Goal: Information Seeking & Learning: Check status

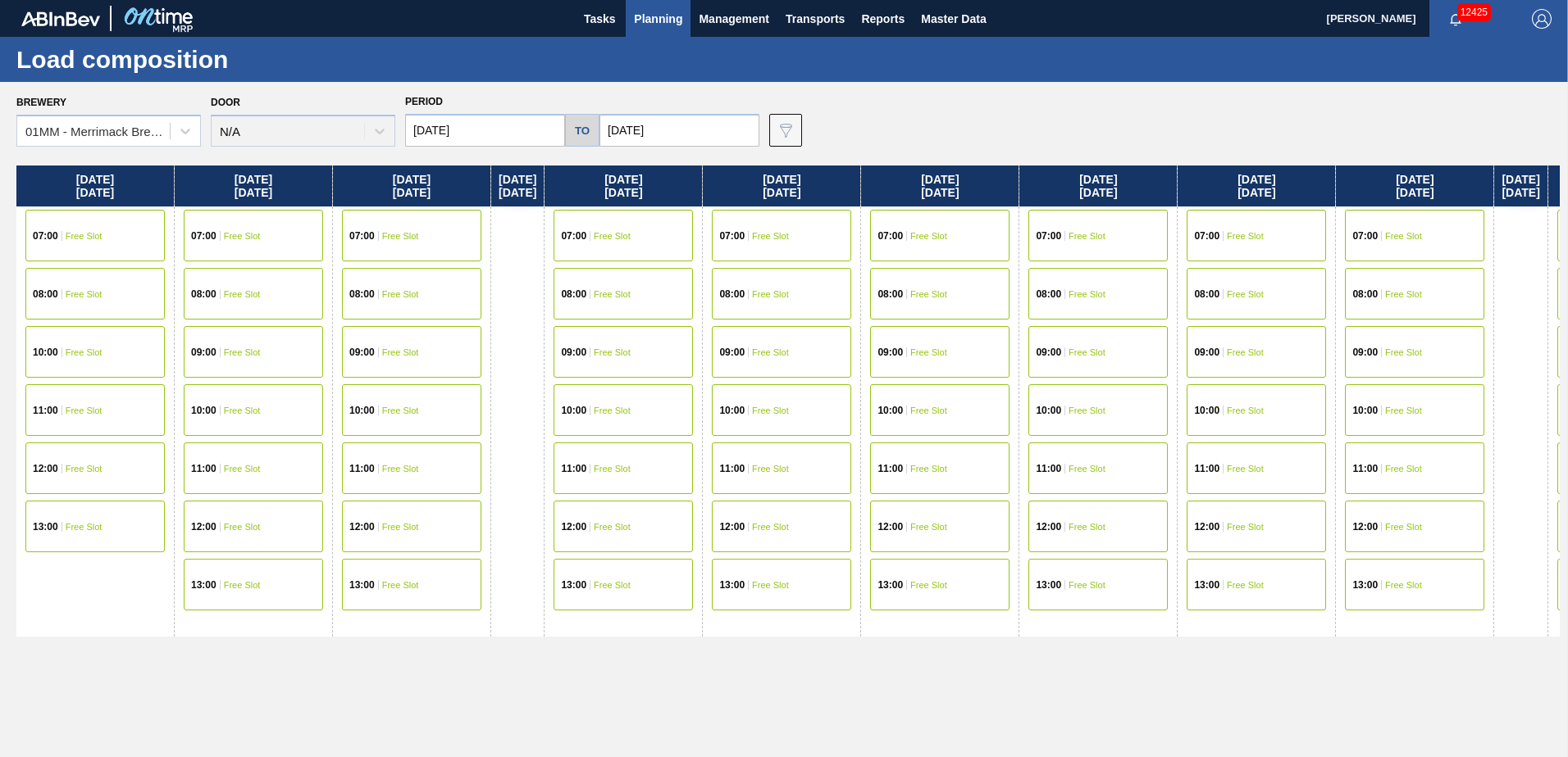
click at [1141, 705] on div "[DATE] 07:00 Free Slot 08:00 Free Slot 10:00 Free Slot 11:00 Free Slot 12:00 Fr…" at bounding box center [788, 457] width 1543 height 583
click at [1133, 672] on div "[DATE] 07:00 Free Slot 08:00 Free Slot 10:00 Free Slot 11:00 Free Slot 12:00 Fr…" at bounding box center [788, 457] width 1543 height 583
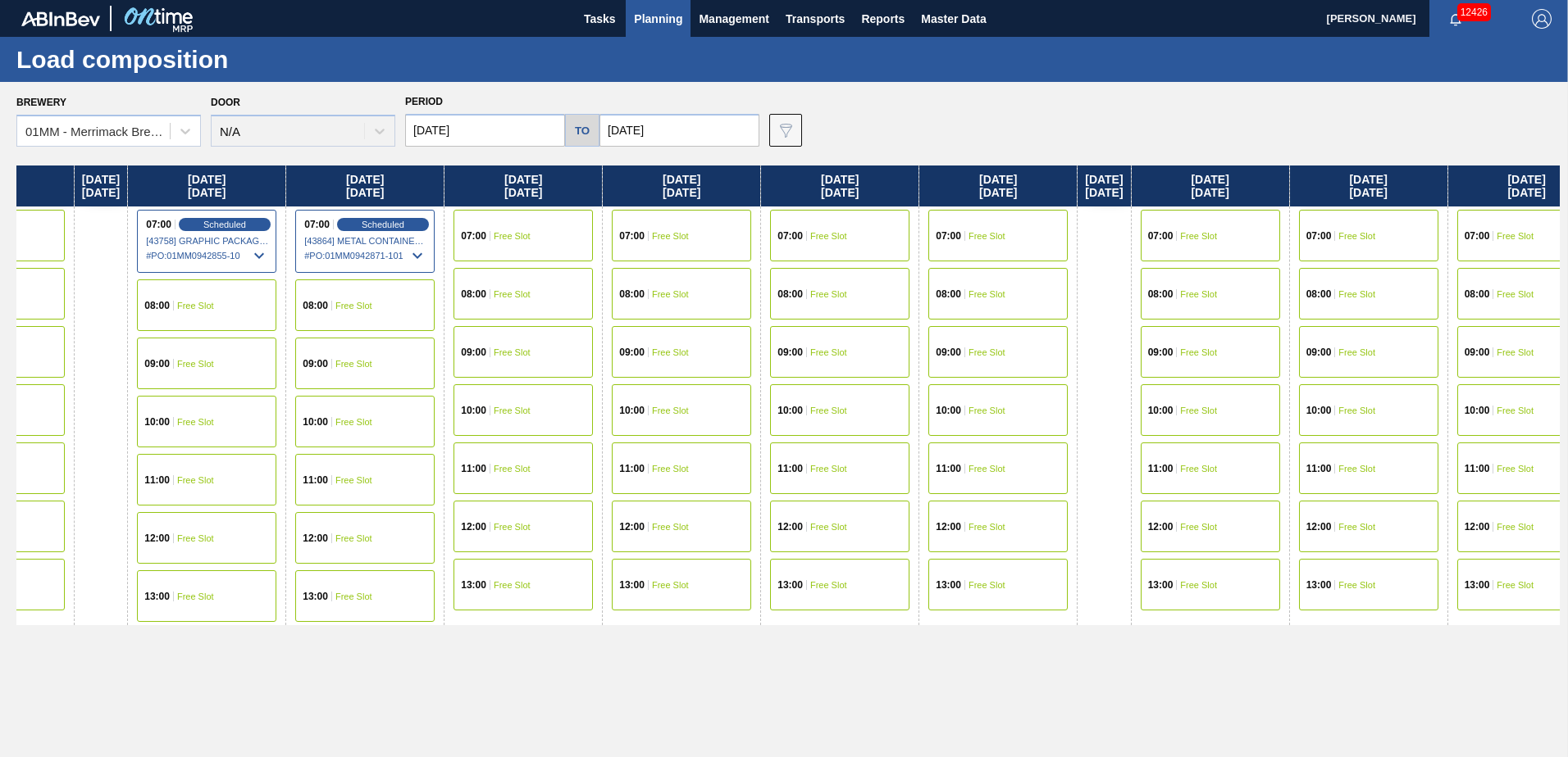
click at [988, 669] on div "[DATE] 07:00 Free Slot 08:00 Free Slot 10:00 Free Slot 11:00 Free Slot 12:00 Fr…" at bounding box center [788, 457] width 1543 height 583
click at [653, 9] on span "Planning" at bounding box center [658, 18] width 49 height 19
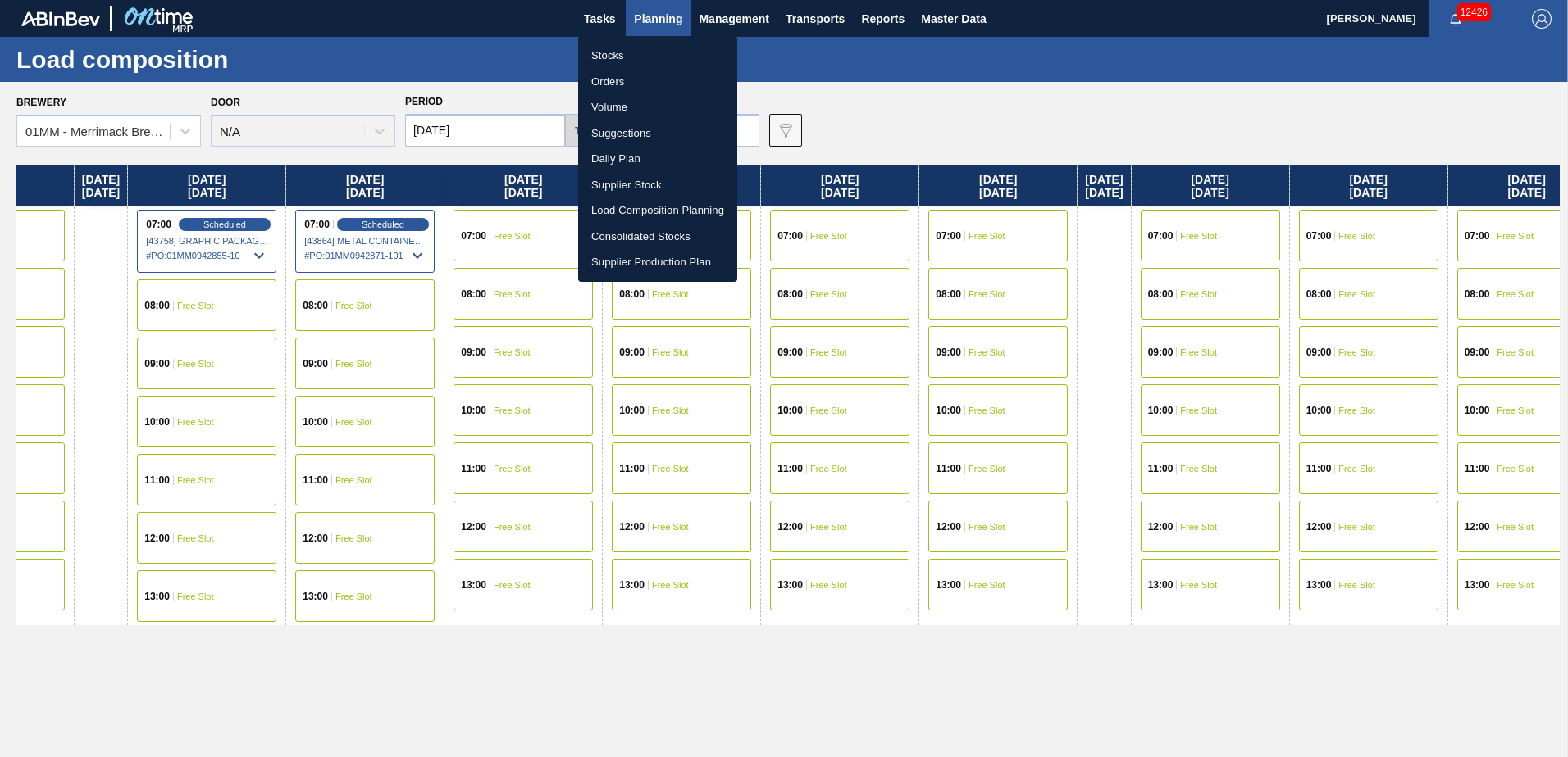
click at [621, 58] on li "Stocks" at bounding box center [657, 55] width 159 height 26
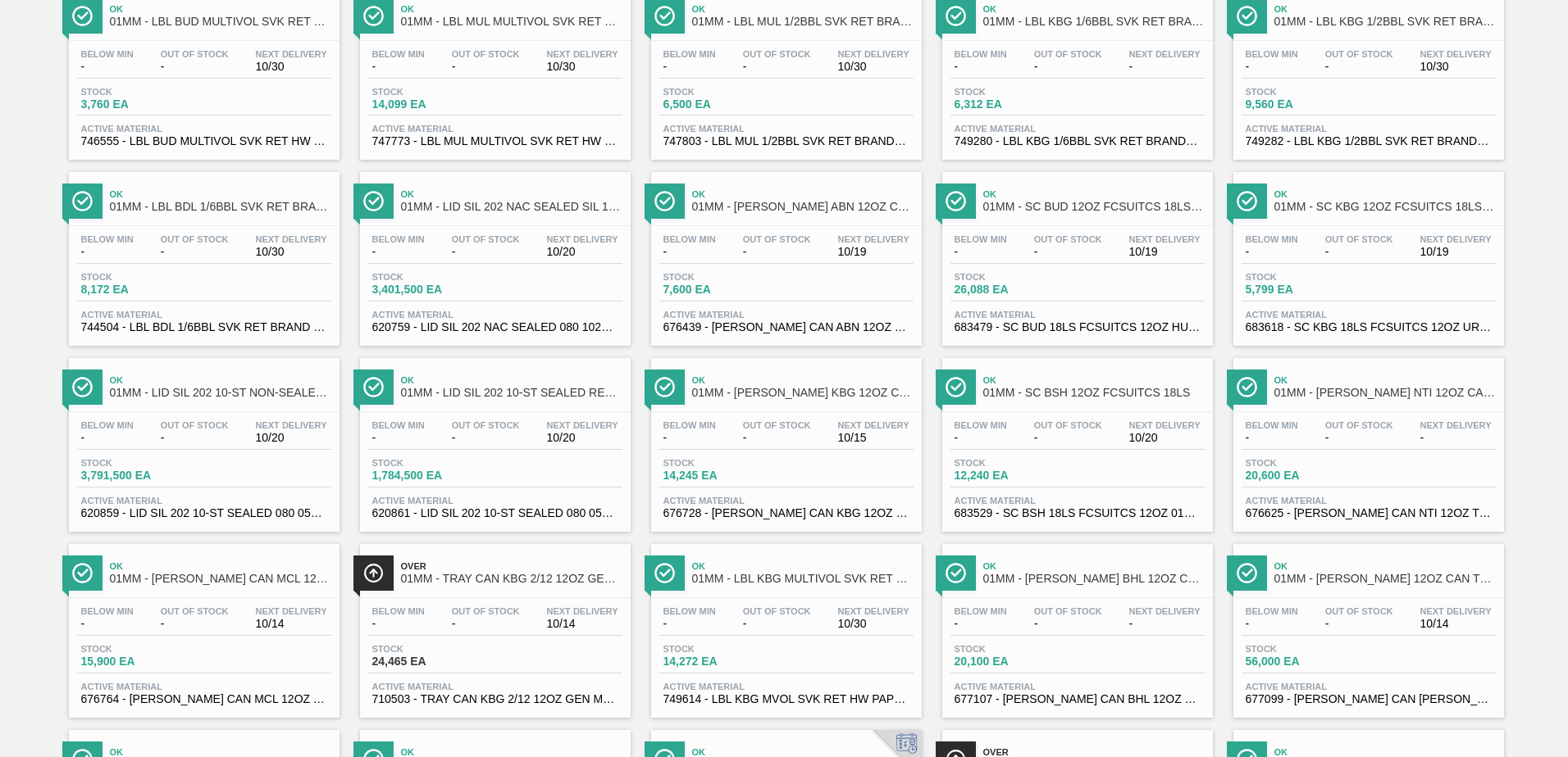
scroll to position [1264, 0]
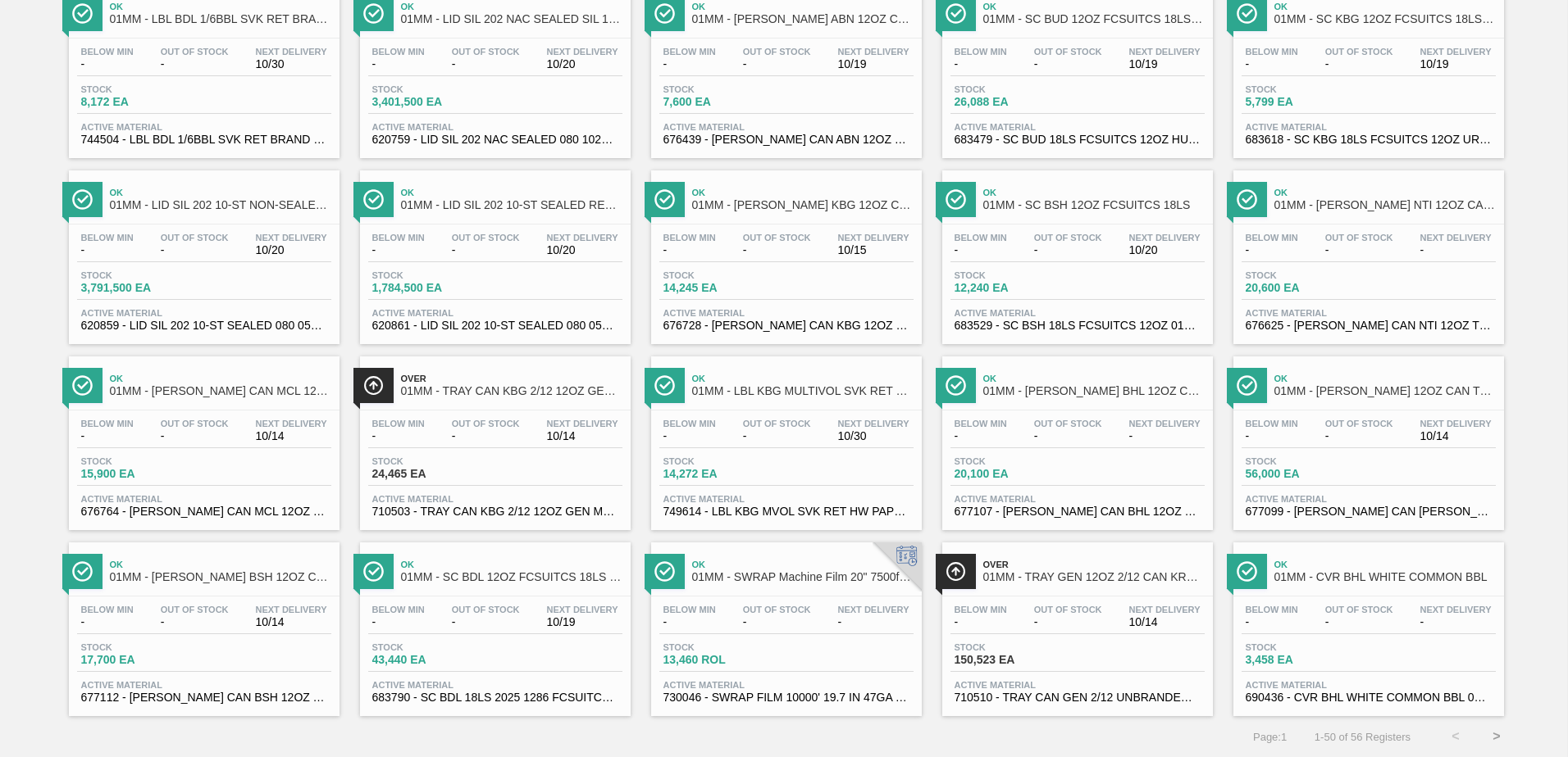
click at [1494, 738] on button ">" at bounding box center [1496, 737] width 41 height 41
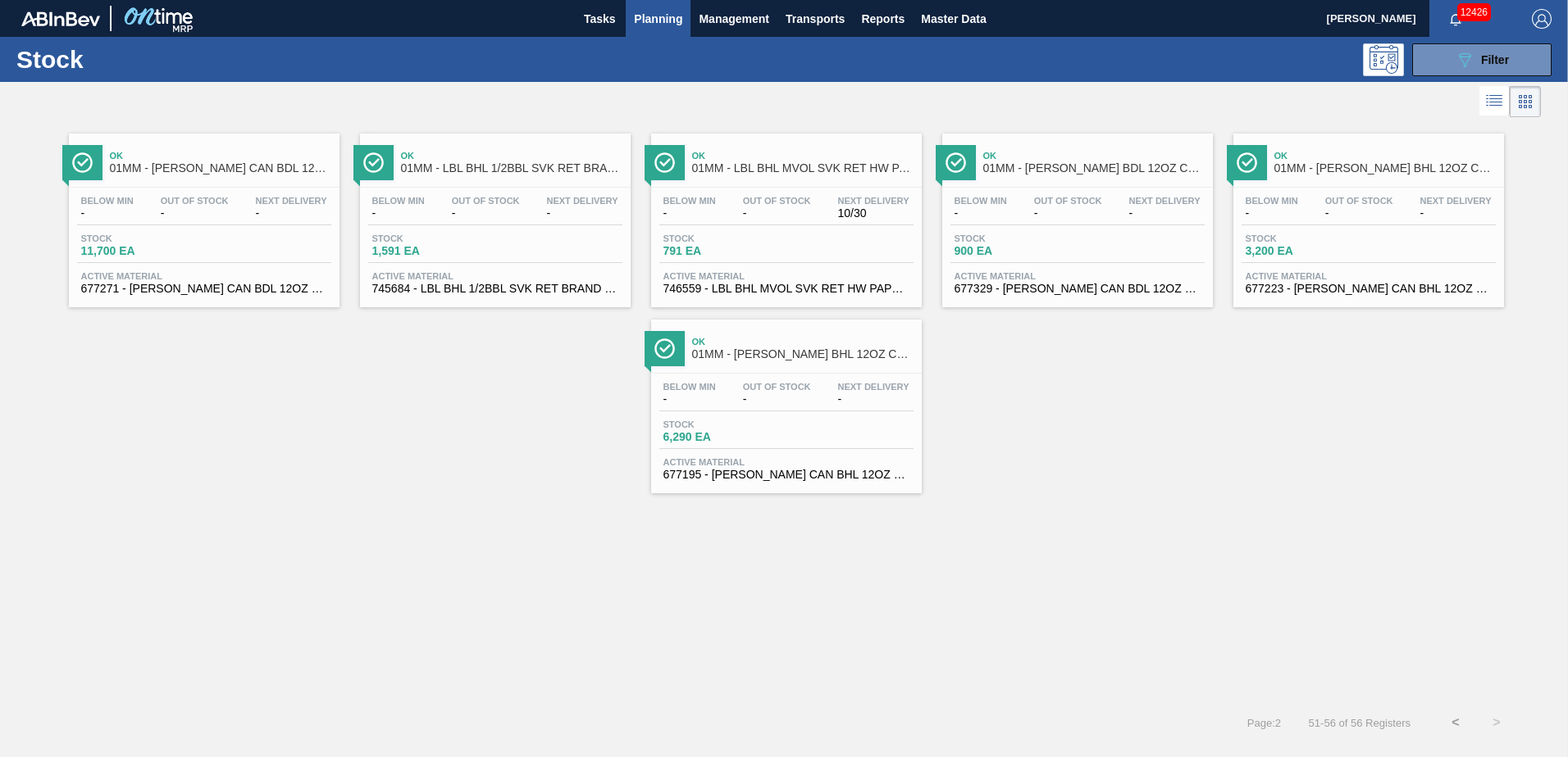
scroll to position [0, 0]
click at [1453, 729] on button "<" at bounding box center [1456, 723] width 41 height 41
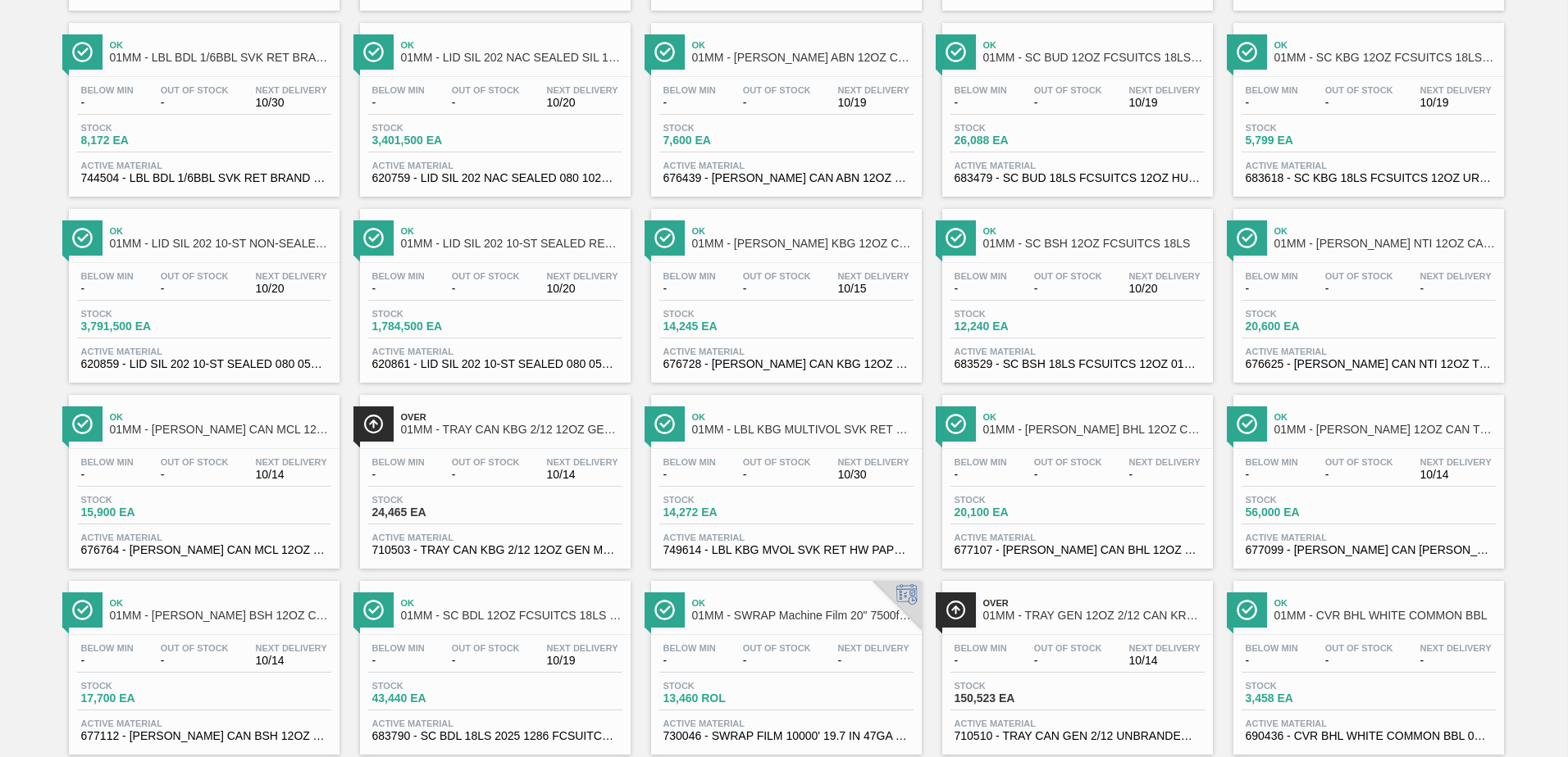
scroll to position [1264, 0]
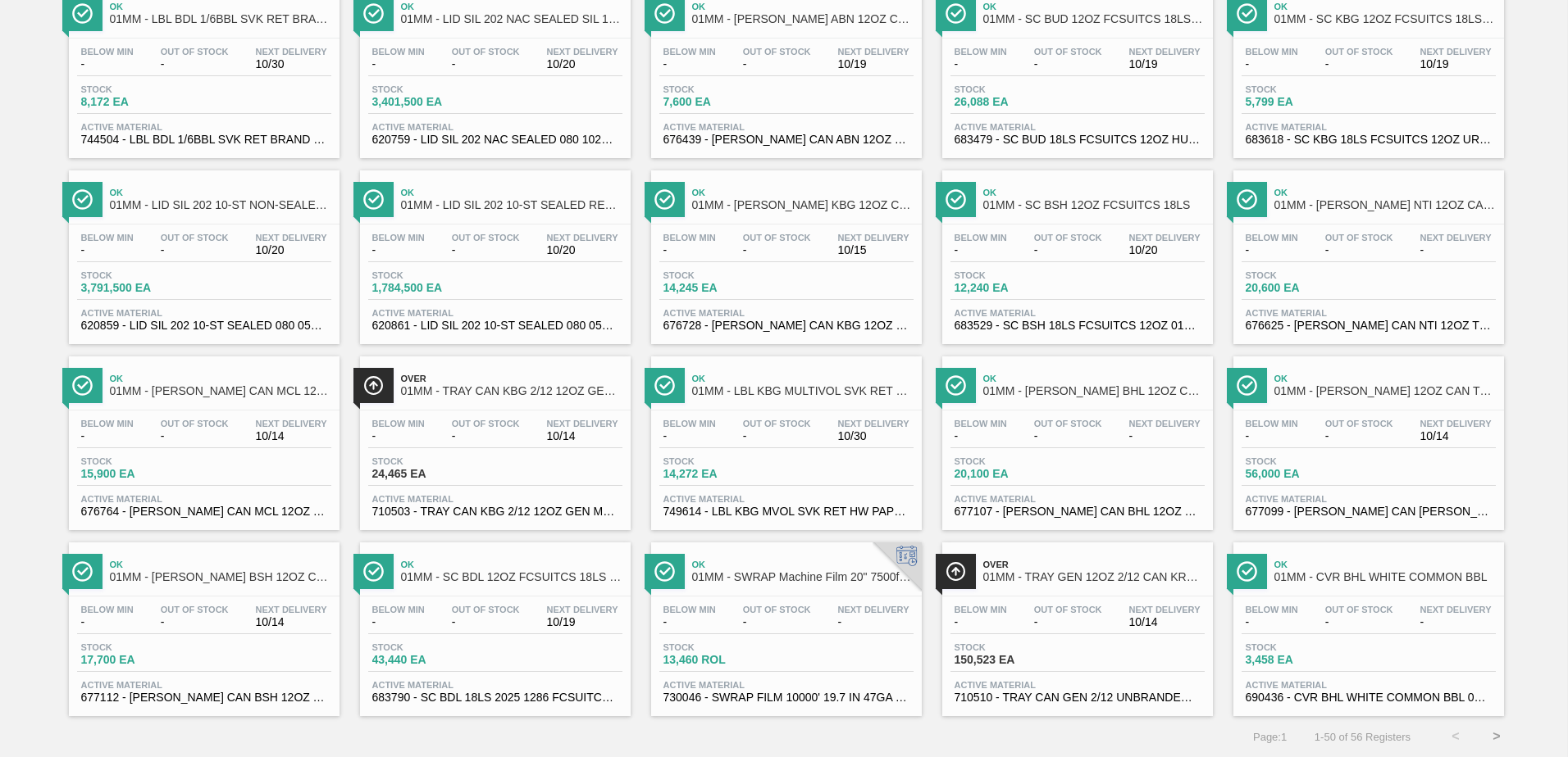
click at [1060, 652] on span "Stock" at bounding box center [1012, 647] width 115 height 10
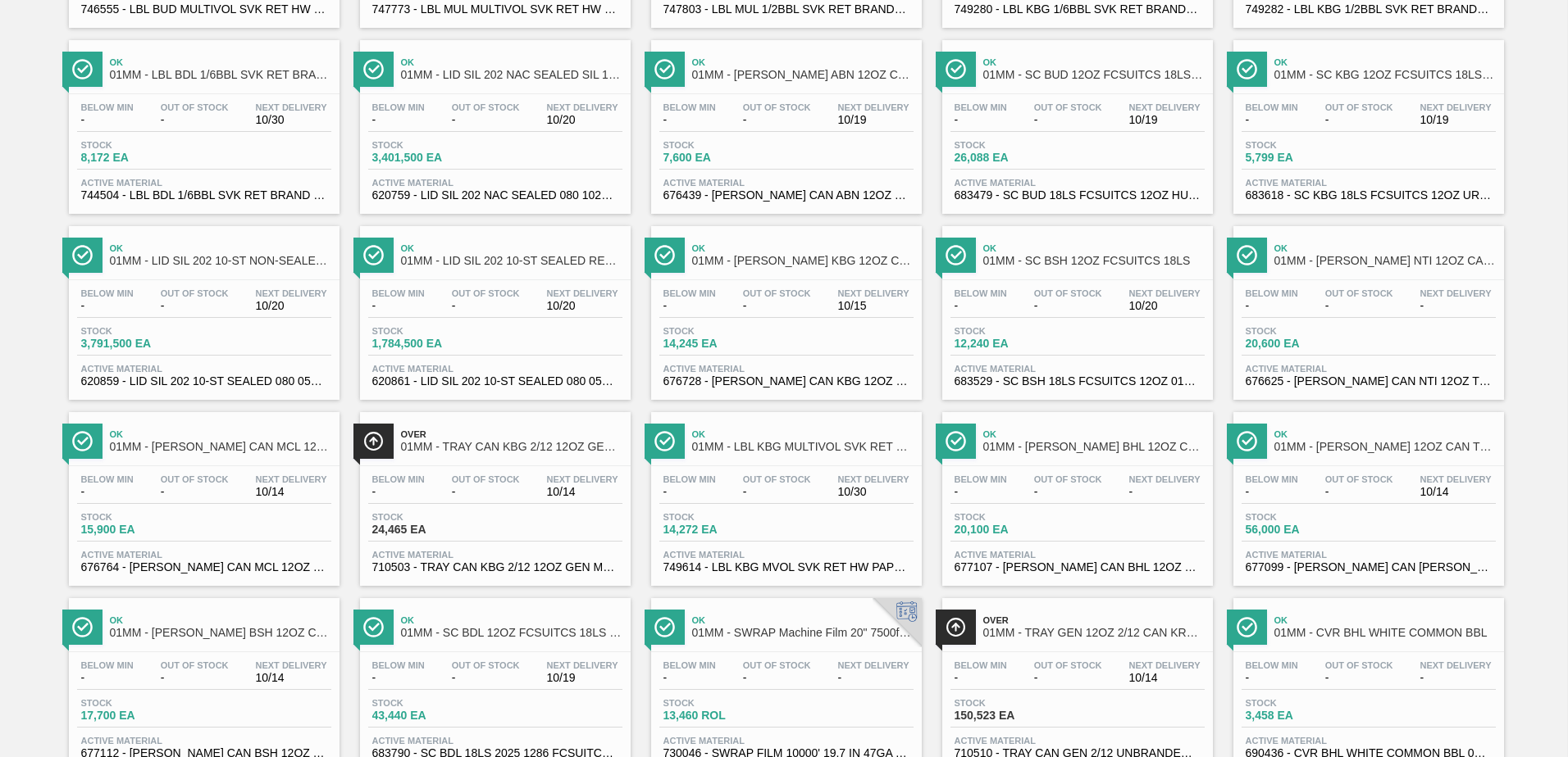
scroll to position [1264, 0]
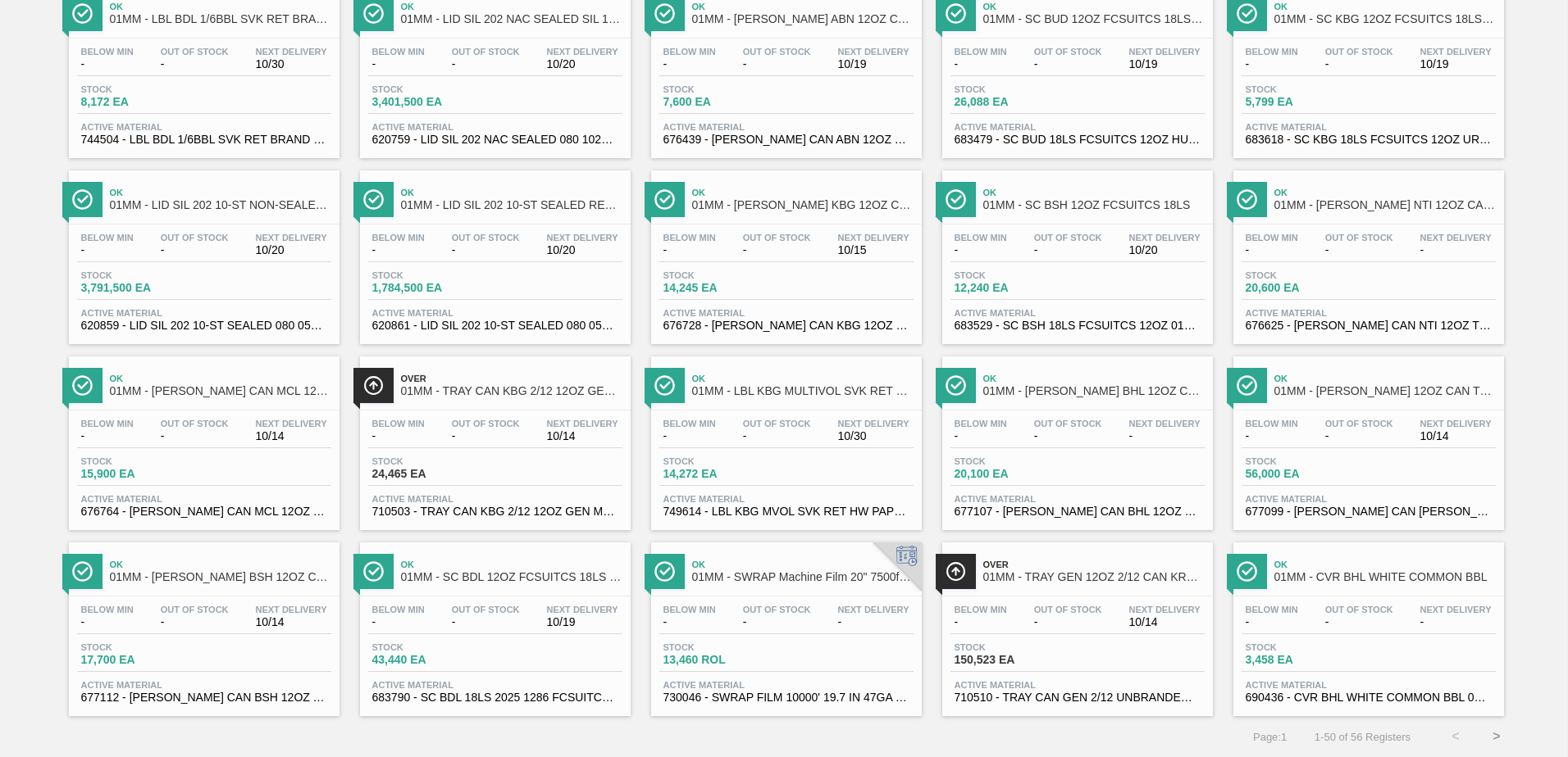
click at [470, 471] on span "24,465 EA" at bounding box center [429, 473] width 115 height 12
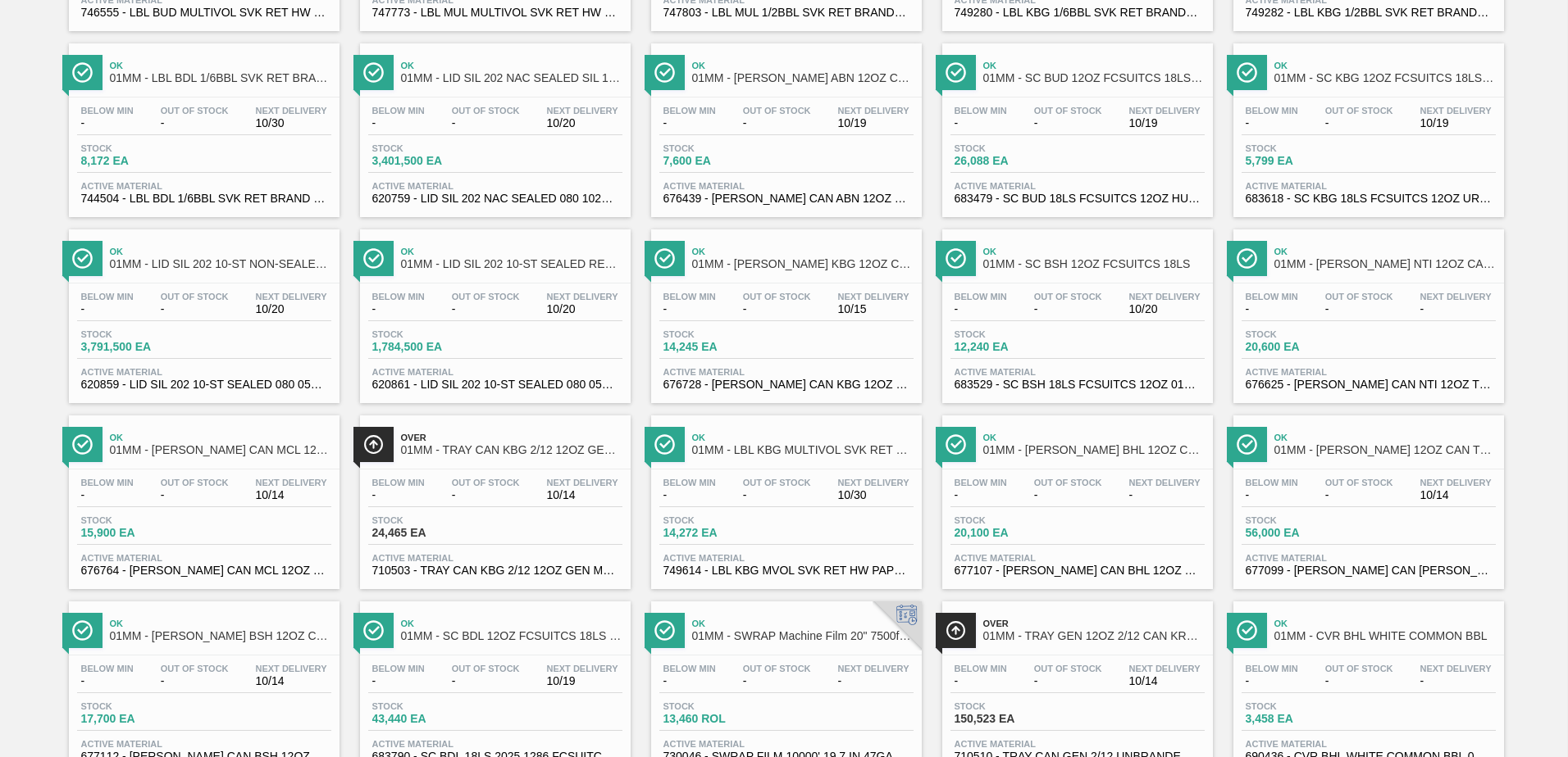
scroll to position [1264, 0]
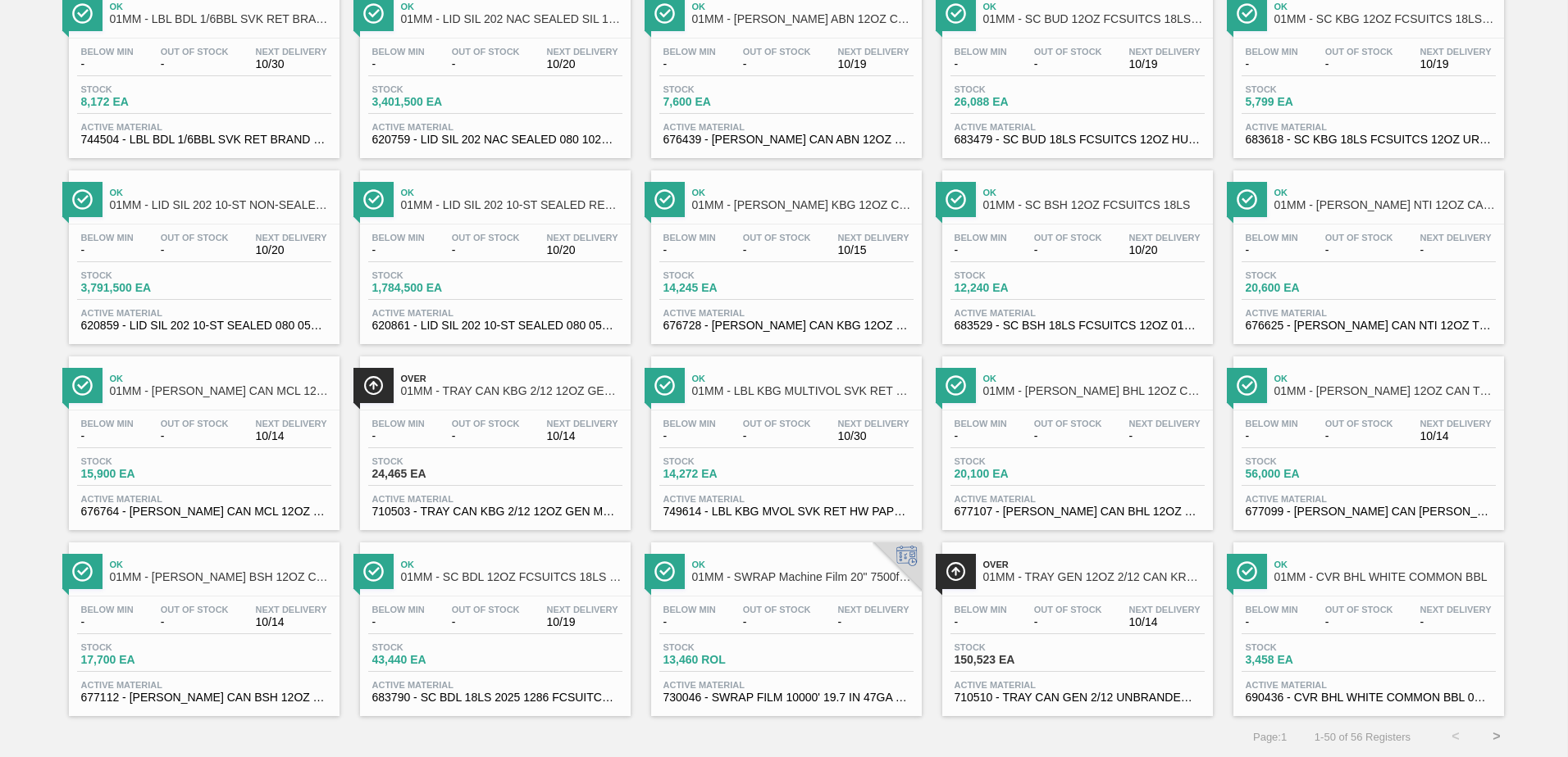
click at [1090, 623] on span "-" at bounding box center [1068, 622] width 68 height 12
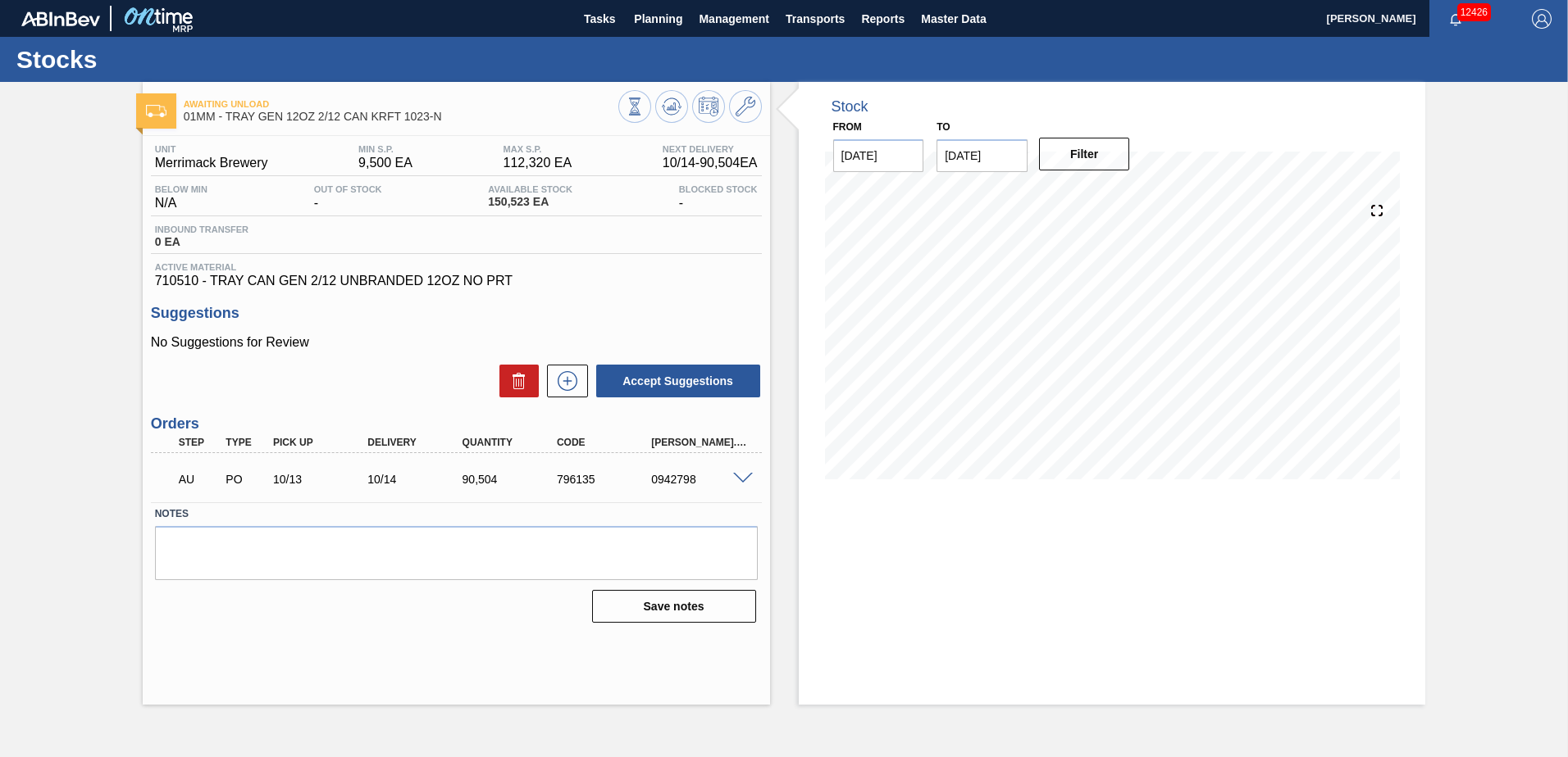
click at [495, 637] on div "Awaiting Unload 01MM - TRAY GEN 12OZ 2/12 CAN KRFT 1023-N Unit Merrimack Brewer…" at bounding box center [456, 393] width 627 height 623
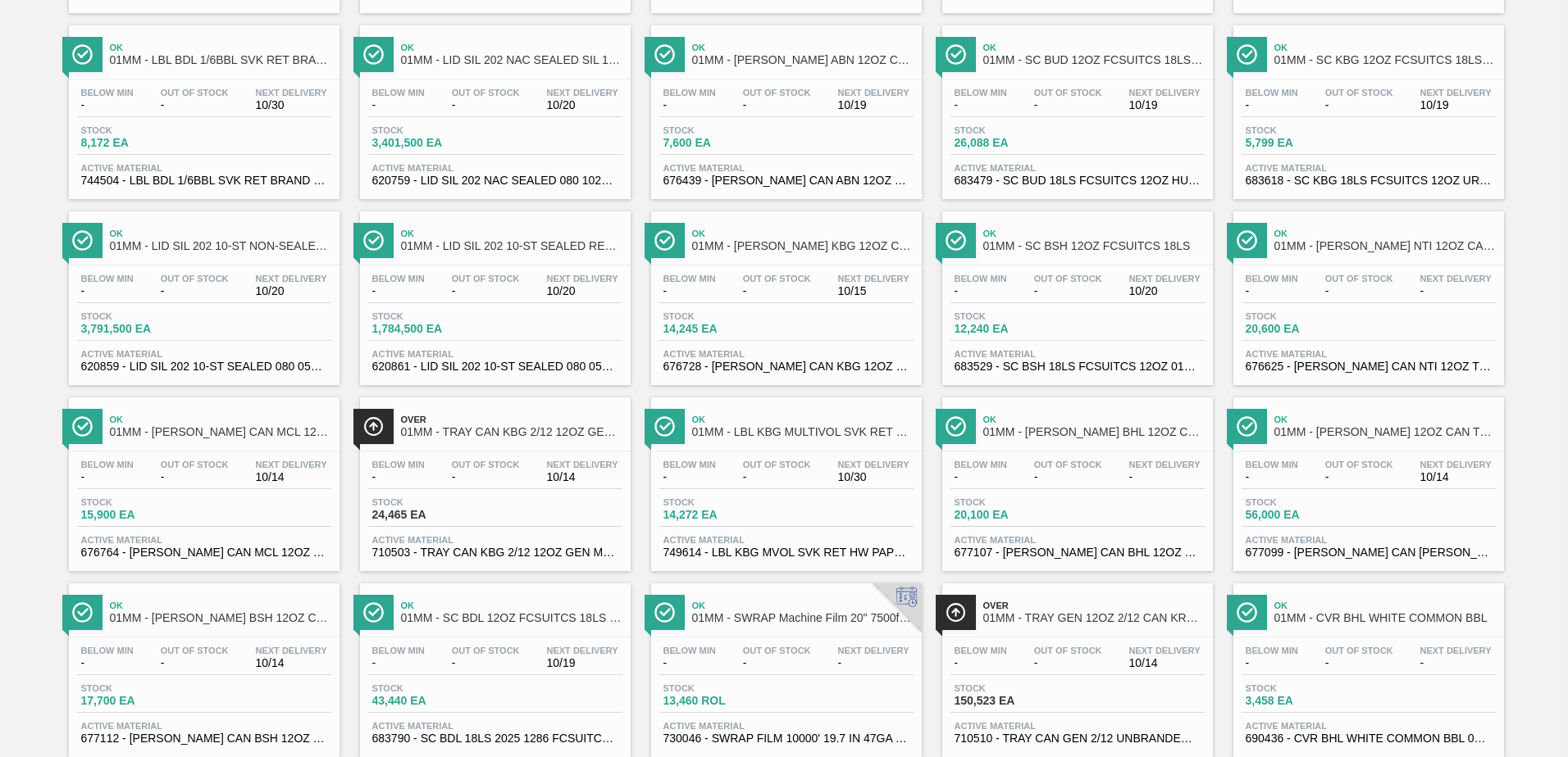
scroll to position [1264, 0]
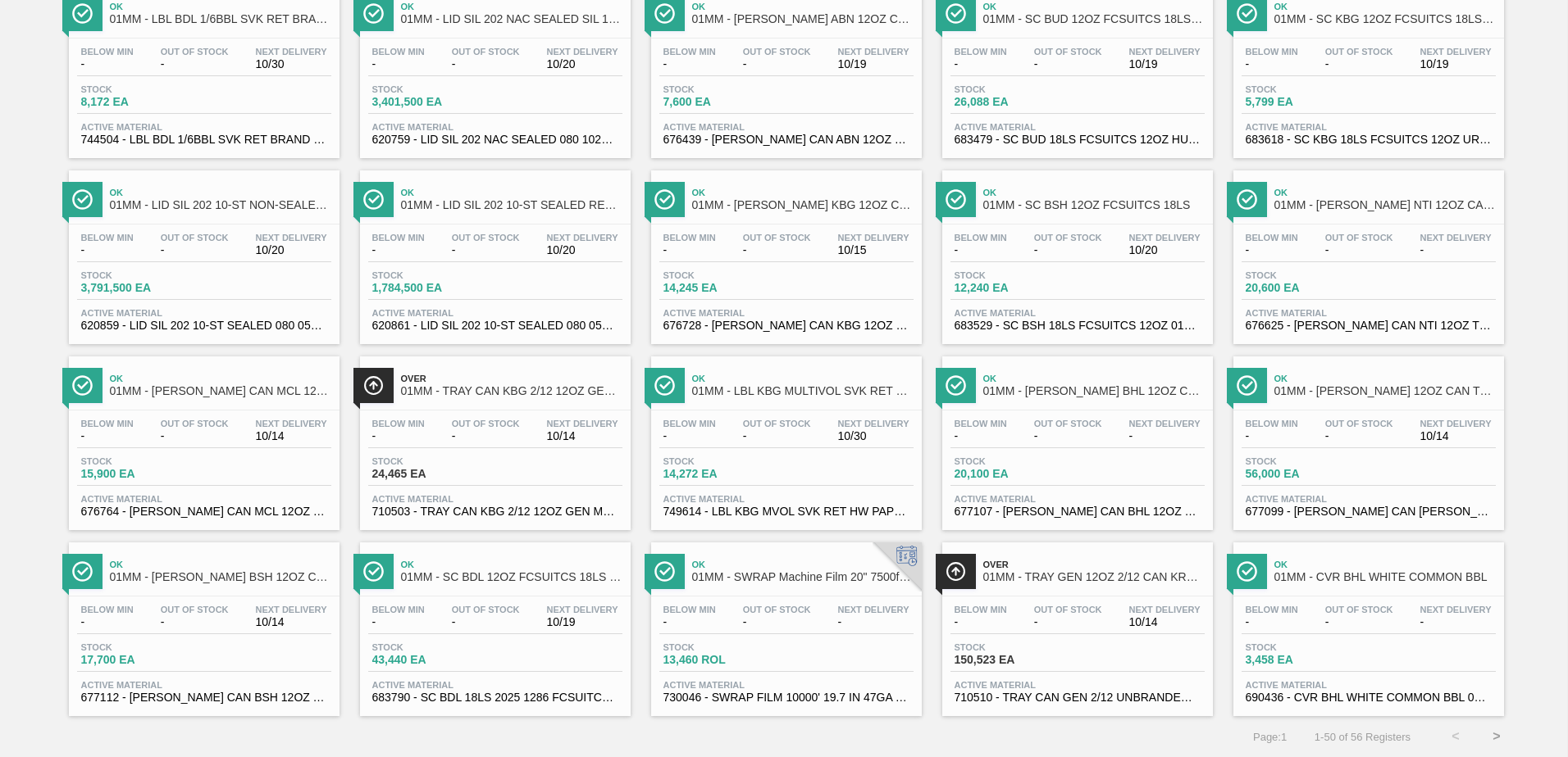
click at [1492, 737] on button ">" at bounding box center [1496, 737] width 41 height 41
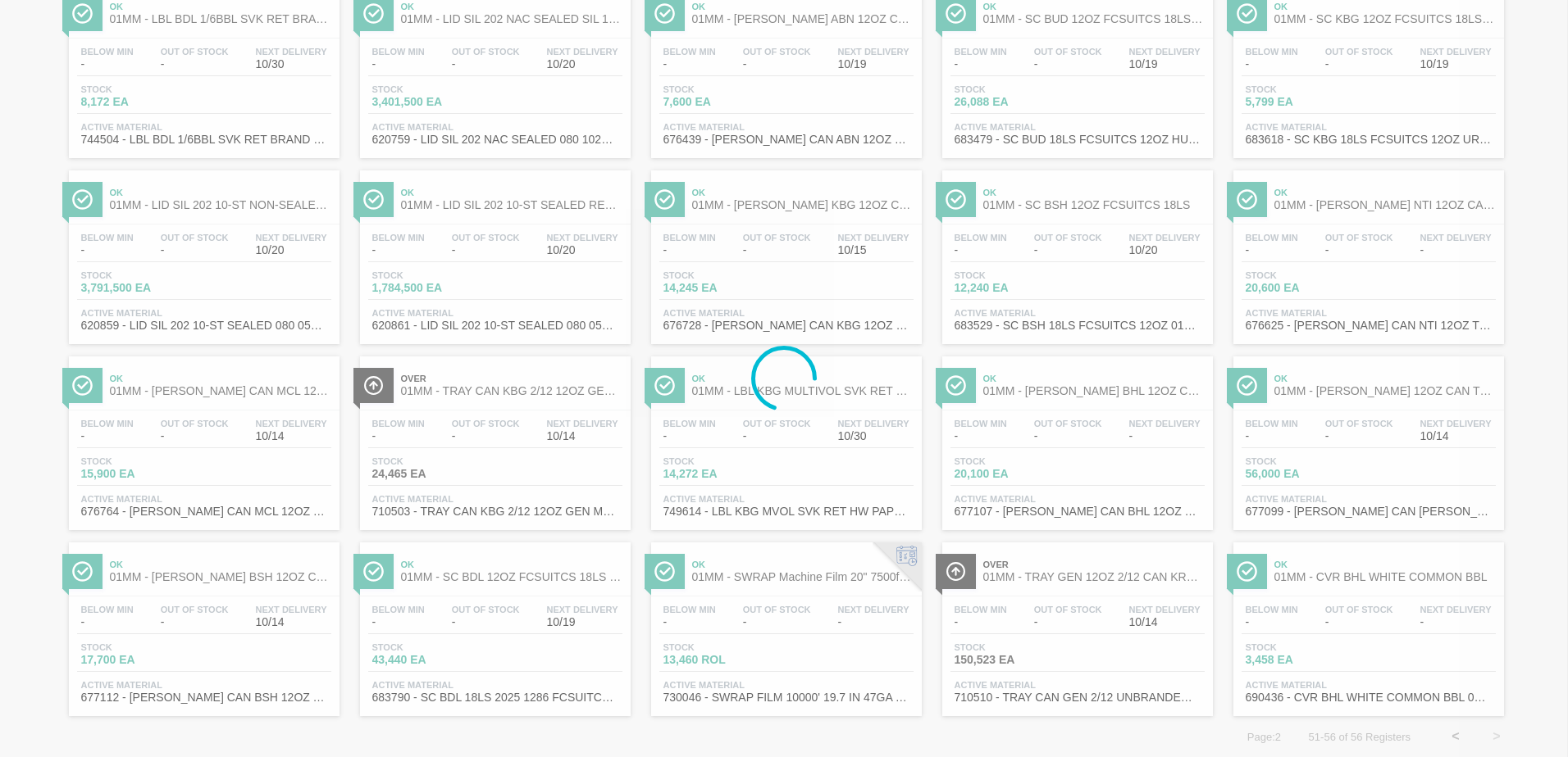
scroll to position [0, 0]
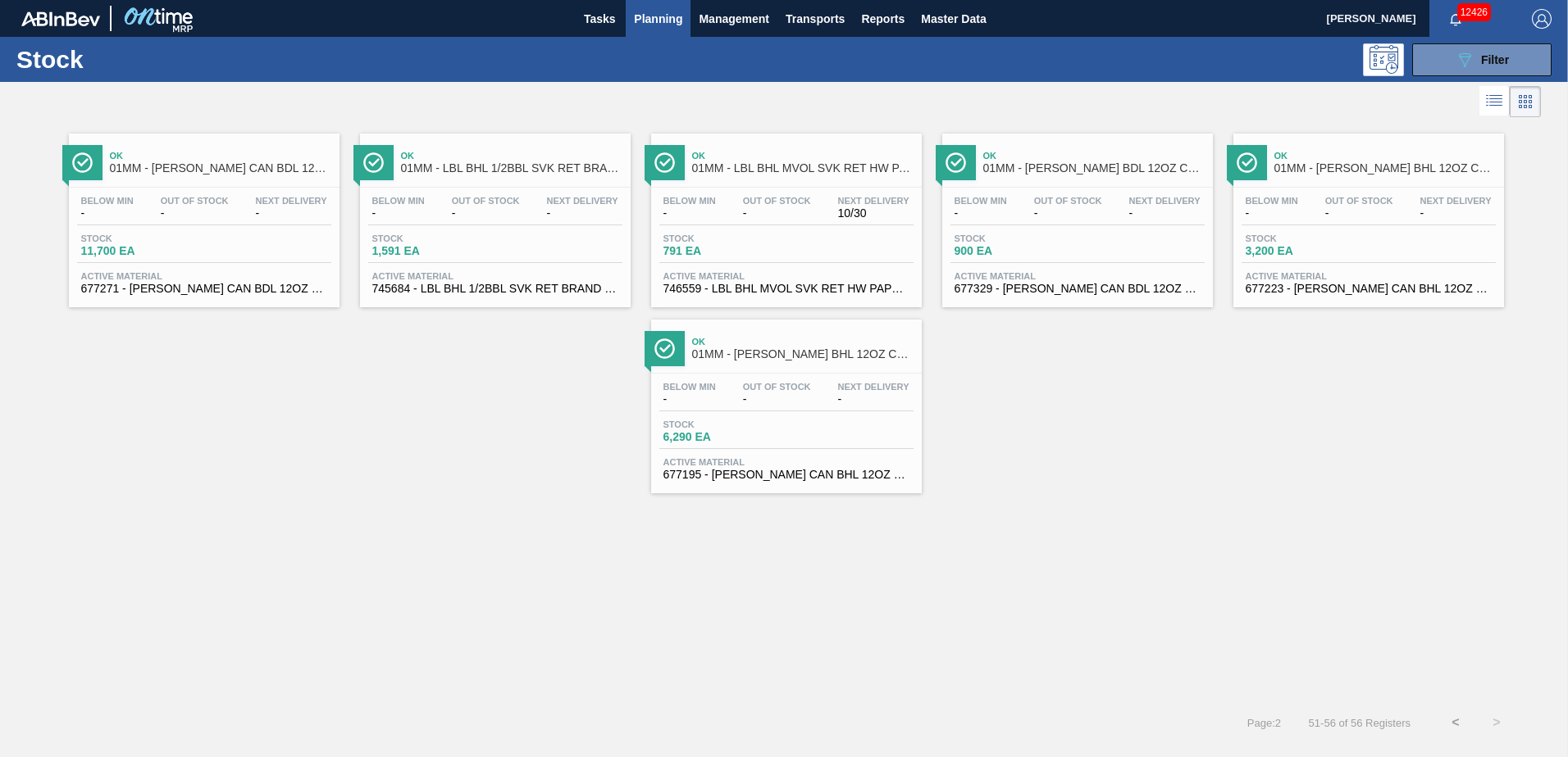
click at [1456, 717] on button "<" at bounding box center [1456, 723] width 41 height 41
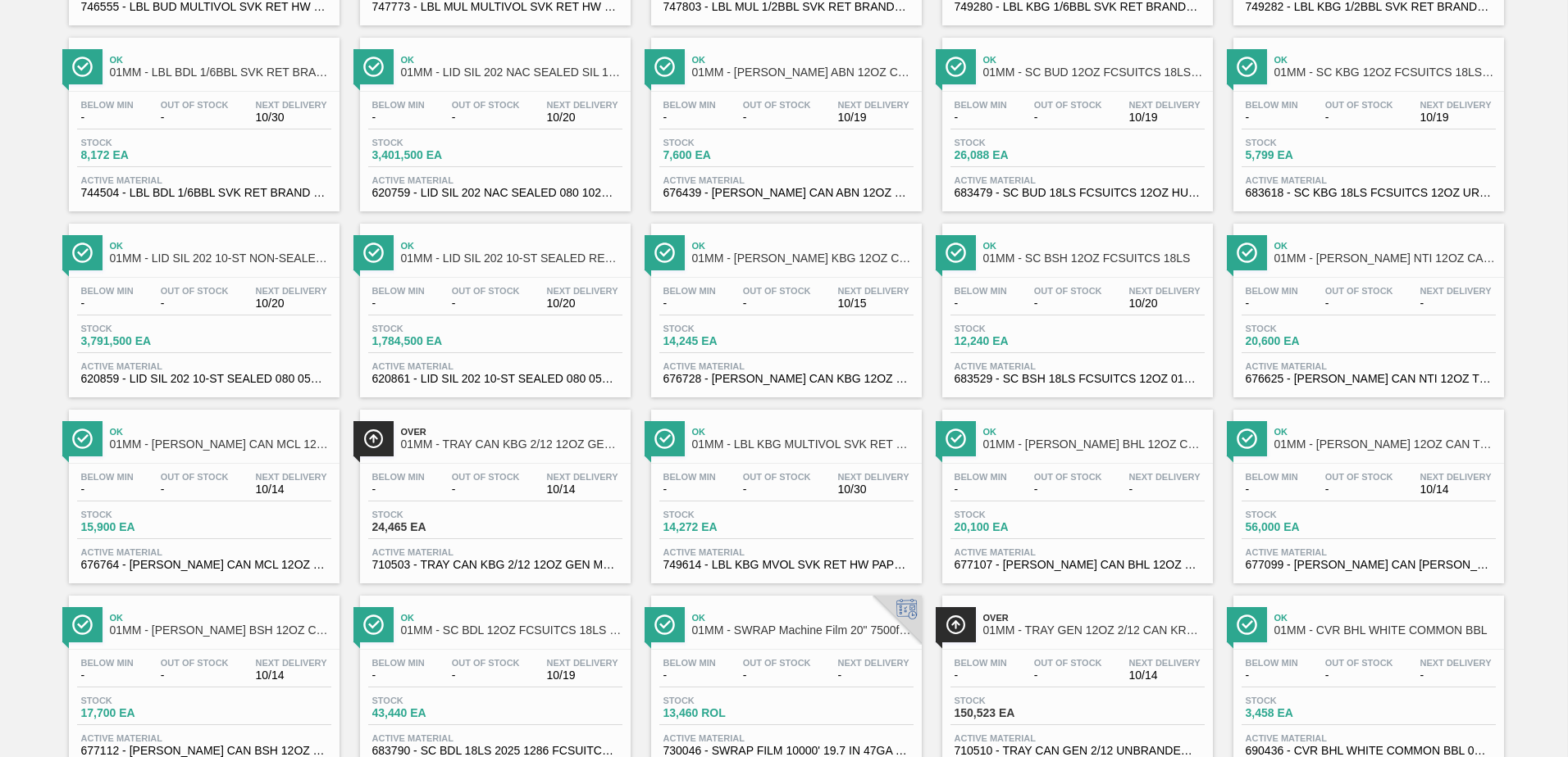
scroll to position [1264, 0]
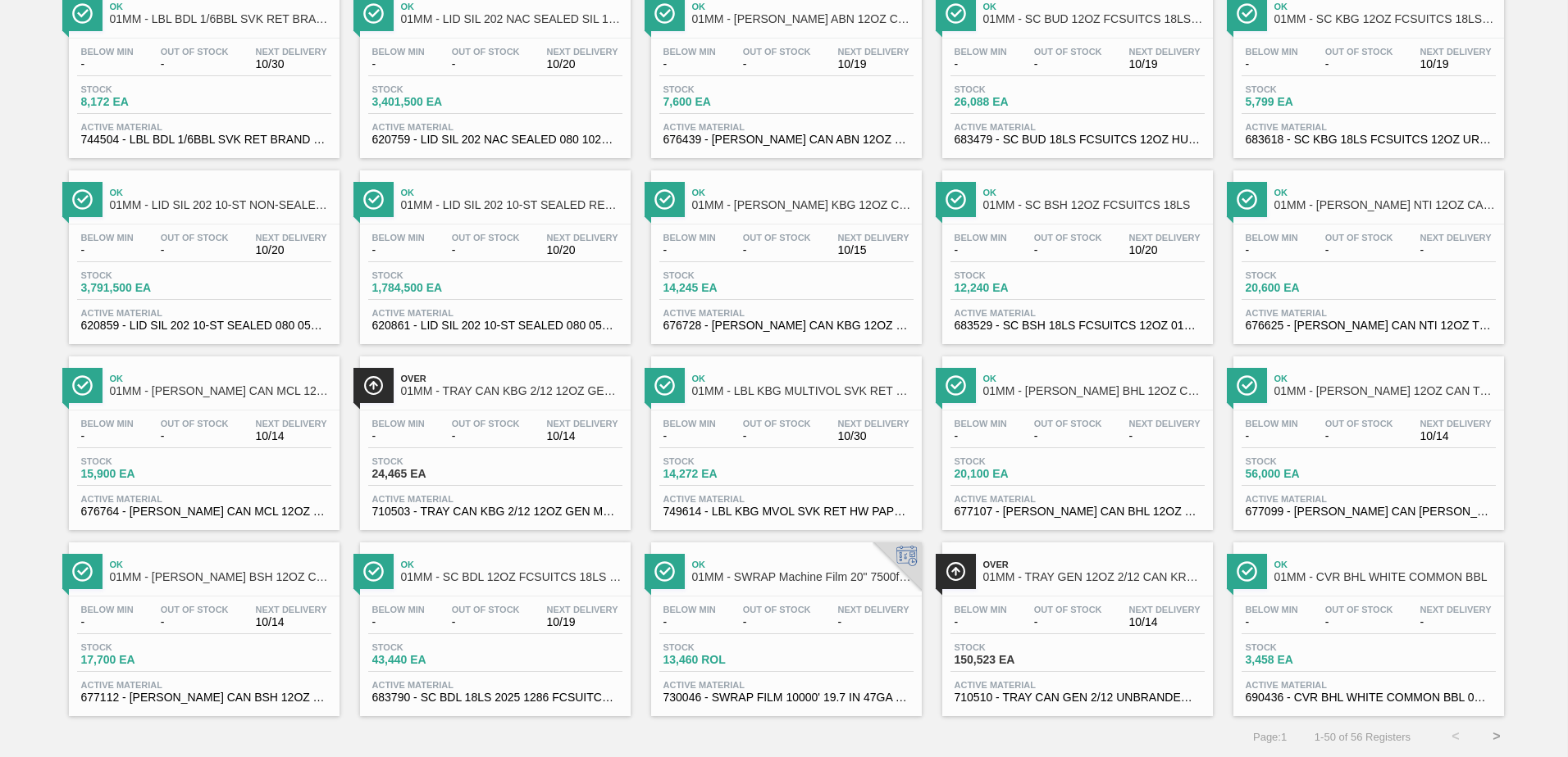
click at [1494, 735] on button ">" at bounding box center [1496, 737] width 41 height 41
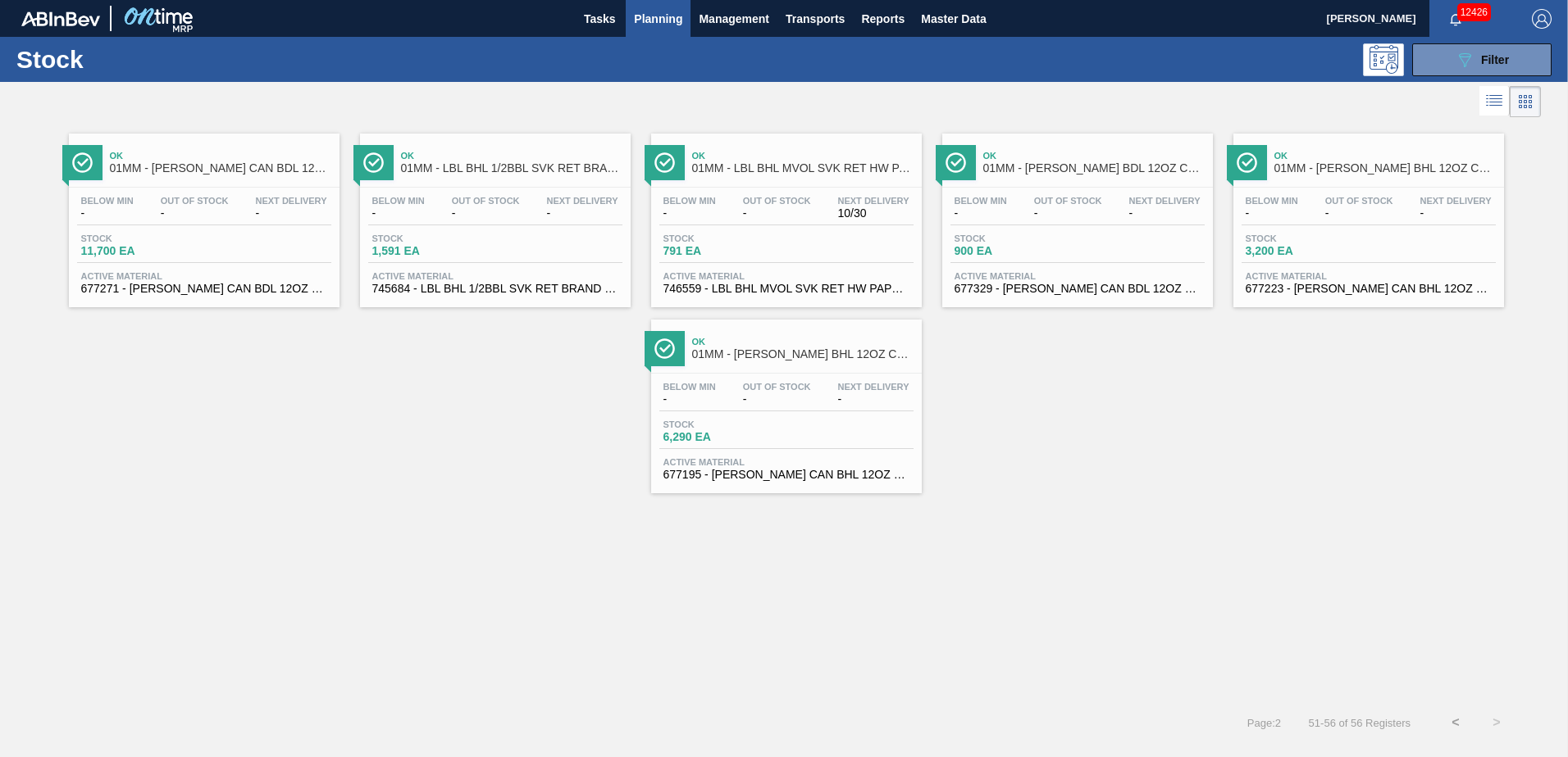
scroll to position [0, 0]
click at [1272, 609] on div "Ok 01MM - [PERSON_NAME] CAN BDL 12OZ PATRIOTS TWNSTK 30/12 Below Min - Out Of S…" at bounding box center [784, 412] width 1568 height 581
drag, startPoint x: 1272, startPoint y: 609, endPoint x: 1212, endPoint y: 526, distance: 102.4
click at [1212, 526] on div "Ok 01MM - [PERSON_NAME] CAN BDL 12OZ PATRIOTS TWNSTK 30/12 Below Min - Out Of S…" at bounding box center [784, 412] width 1568 height 581
click at [989, 394] on div "Ok 01MM - [PERSON_NAME] CAN BDL 12OZ PATRIOTS TWNSTK 30/12 Below Min - Out Of S…" at bounding box center [784, 308] width 1568 height 372
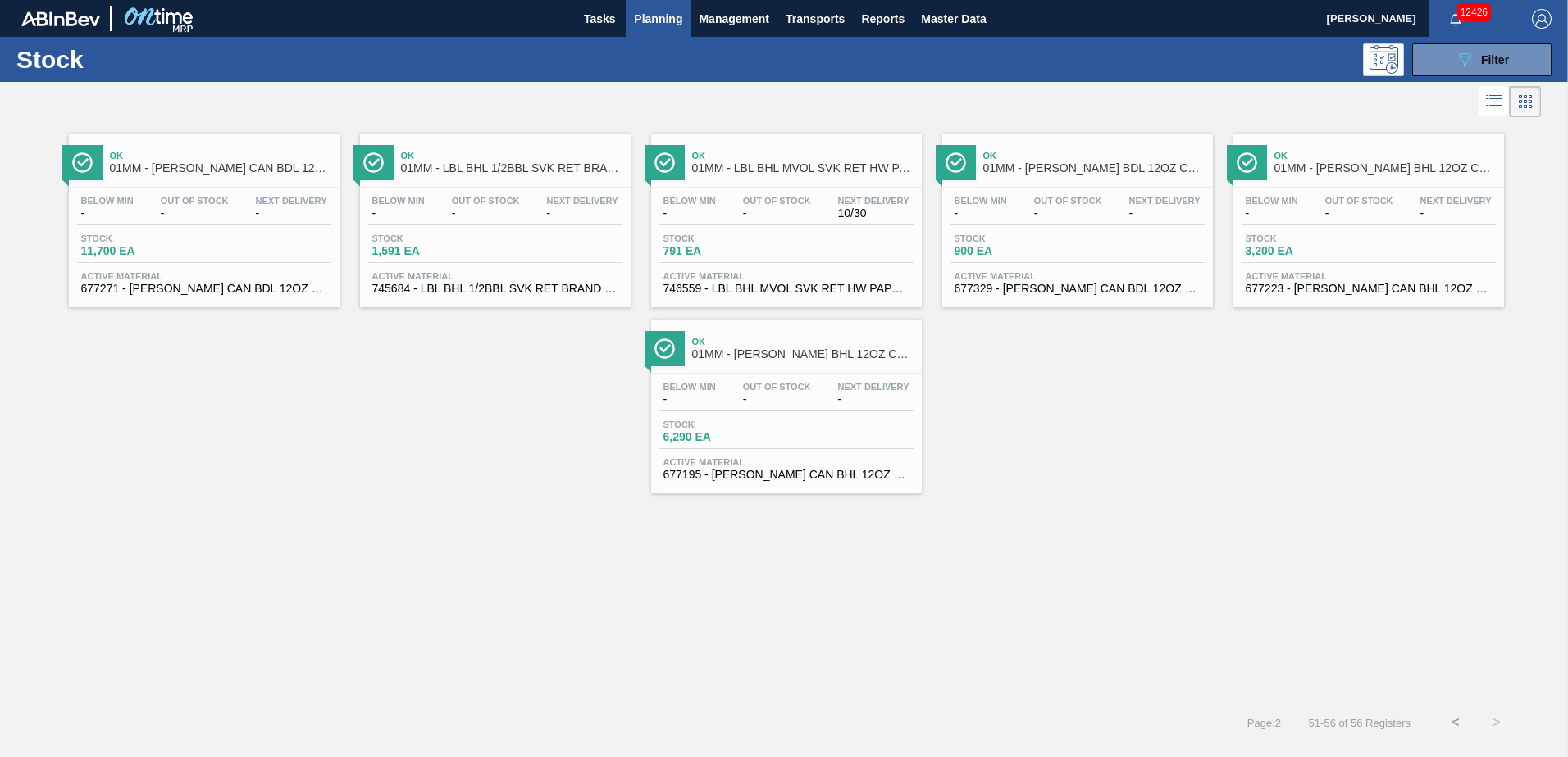
click at [951, 339] on div "Ok 01MM - [PERSON_NAME] CAN BDL 12OZ PATRIOTS TWNSTK 30/12 Below Min - Out Of S…" at bounding box center [784, 308] width 1568 height 372
